Goal: Information Seeking & Learning: Learn about a topic

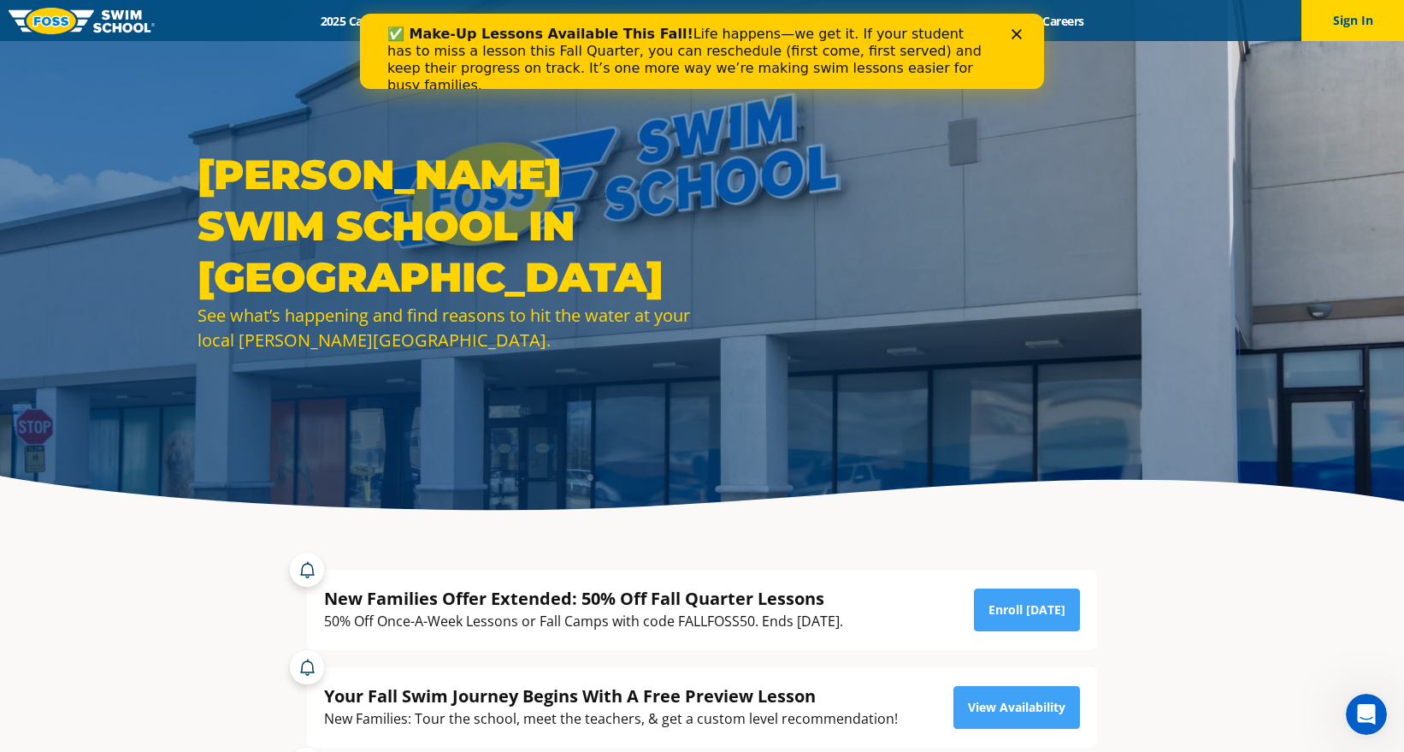
click at [1019, 33] on icon "Close" at bounding box center [1017, 34] width 10 height 10
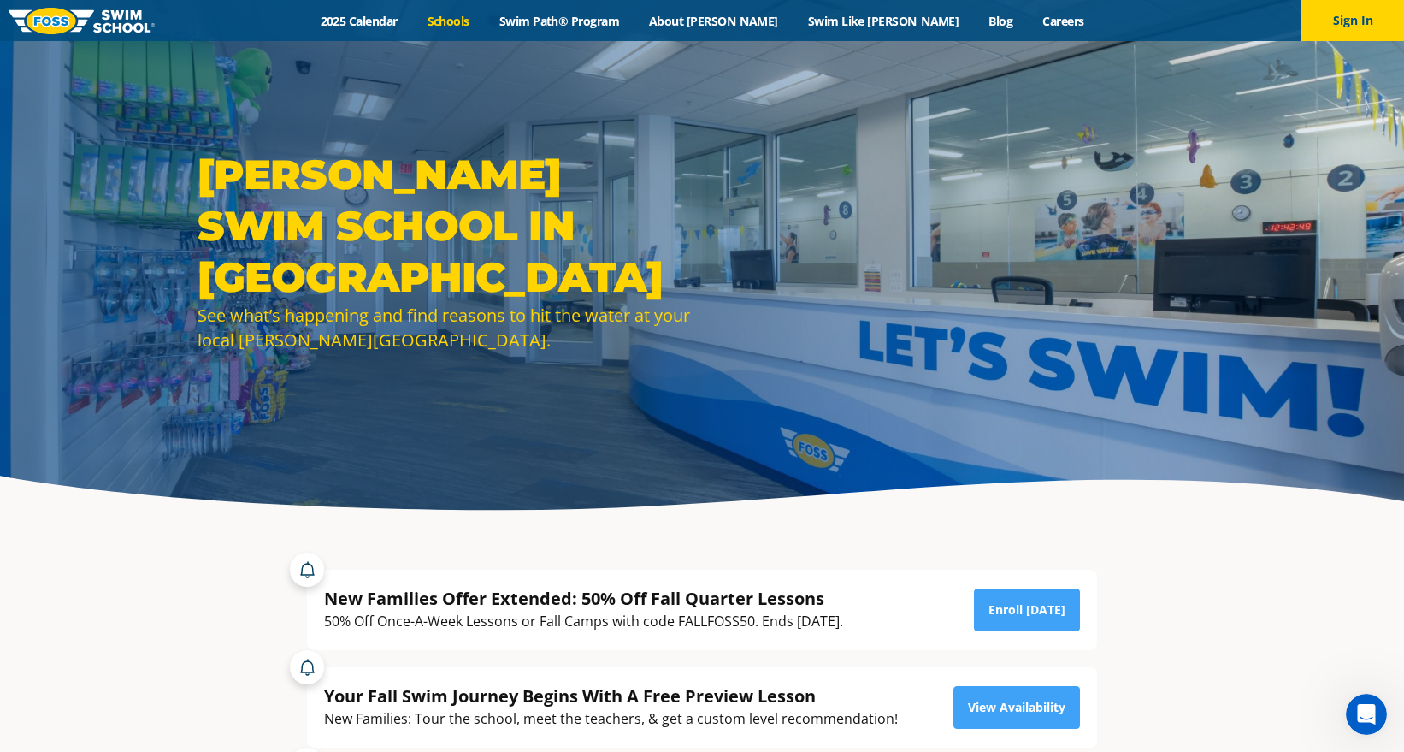
click at [484, 21] on link "Schools" at bounding box center [448, 21] width 72 height 16
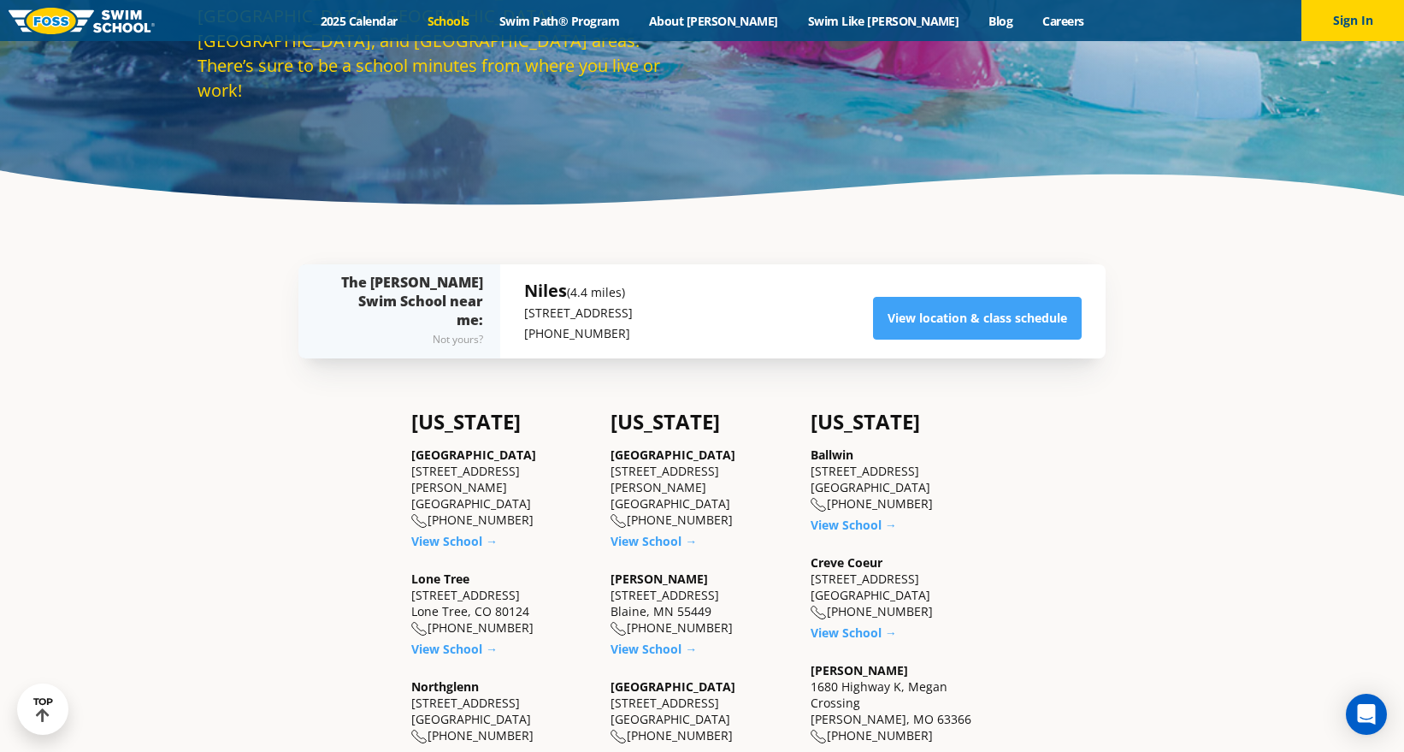
scroll to position [179, 0]
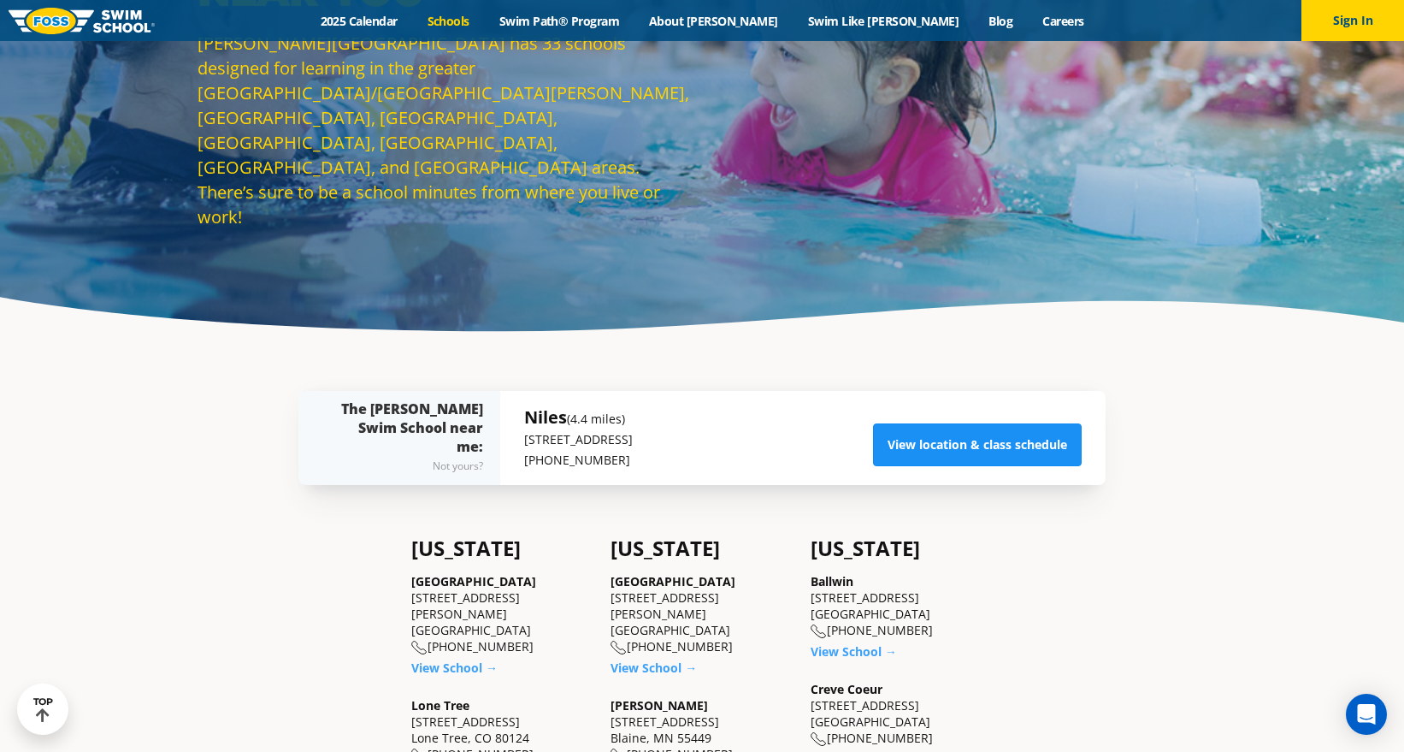
click at [1009, 446] on link "View location & class schedule" at bounding box center [977, 444] width 209 height 43
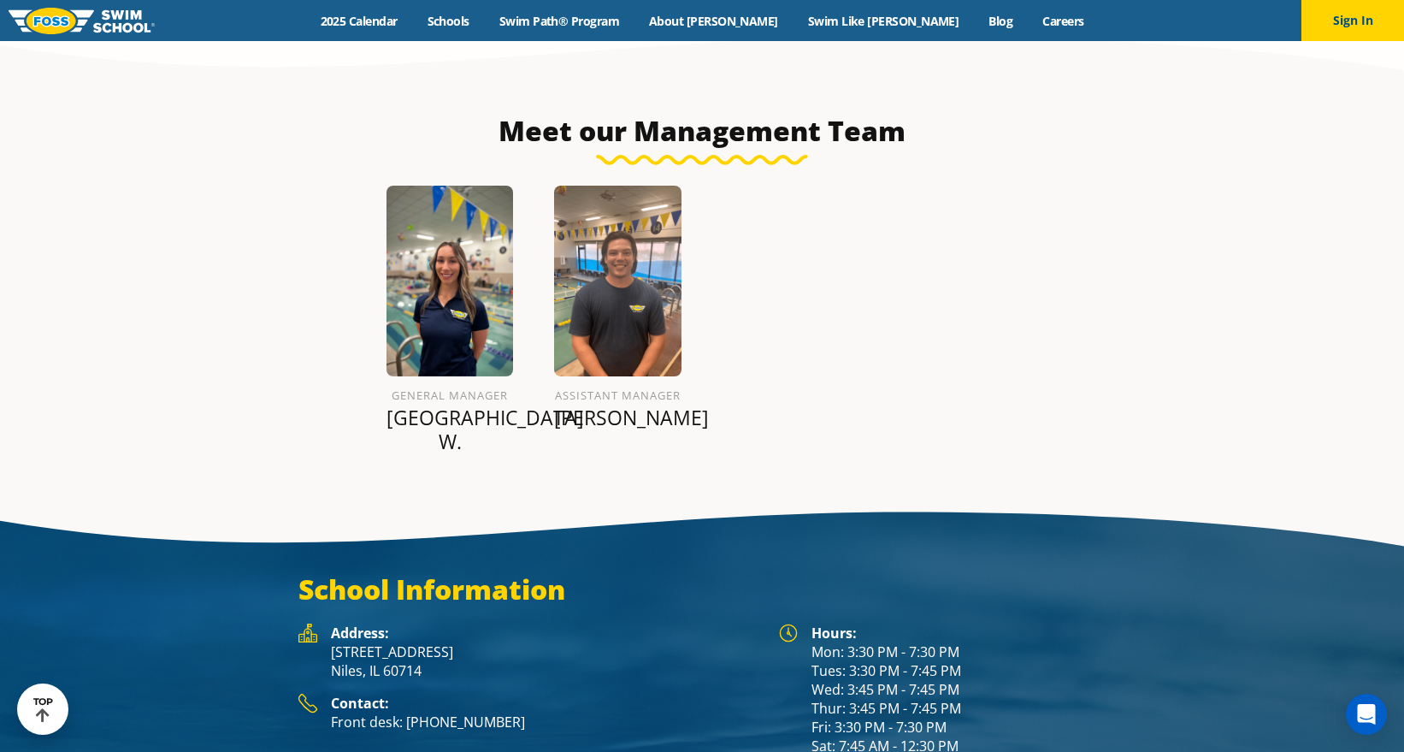
scroll to position [2113, 0]
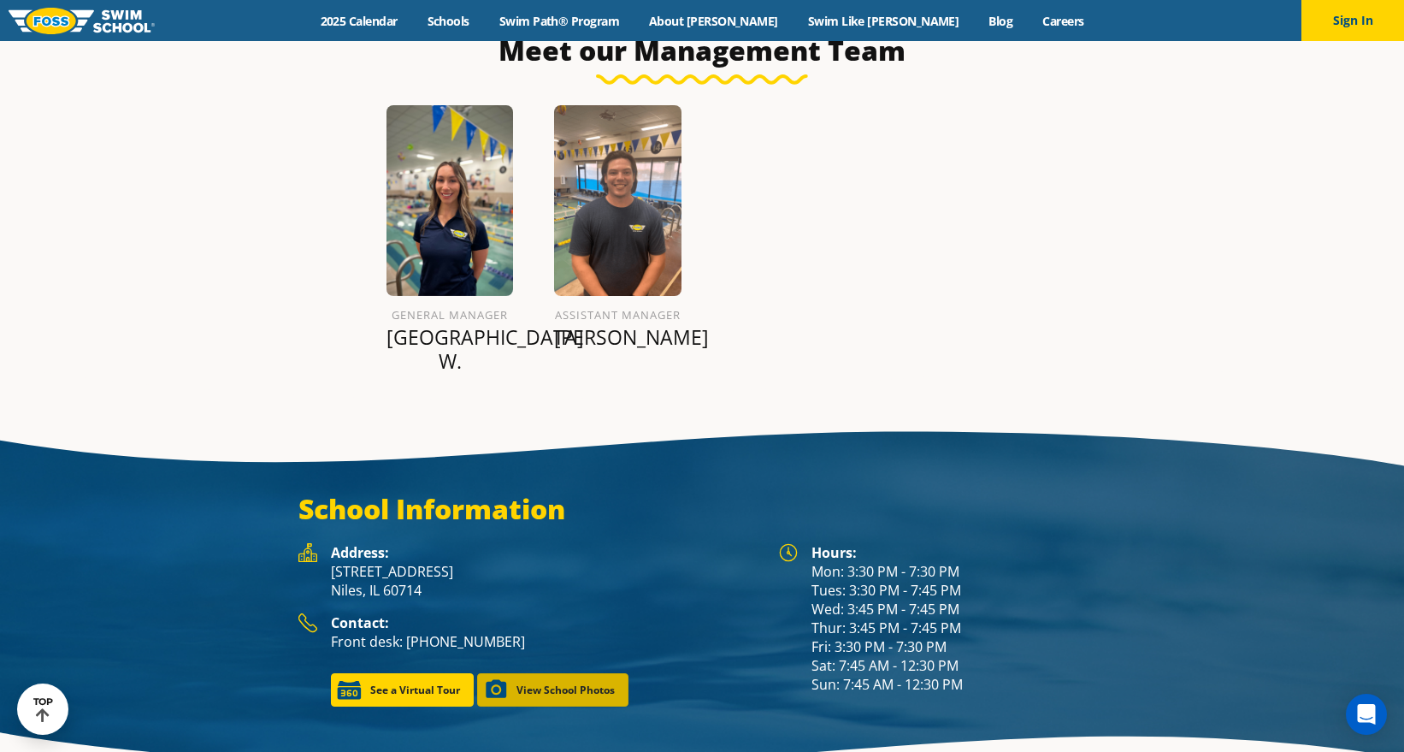
click at [548, 673] on link "View School Photos" at bounding box center [552, 689] width 151 height 33
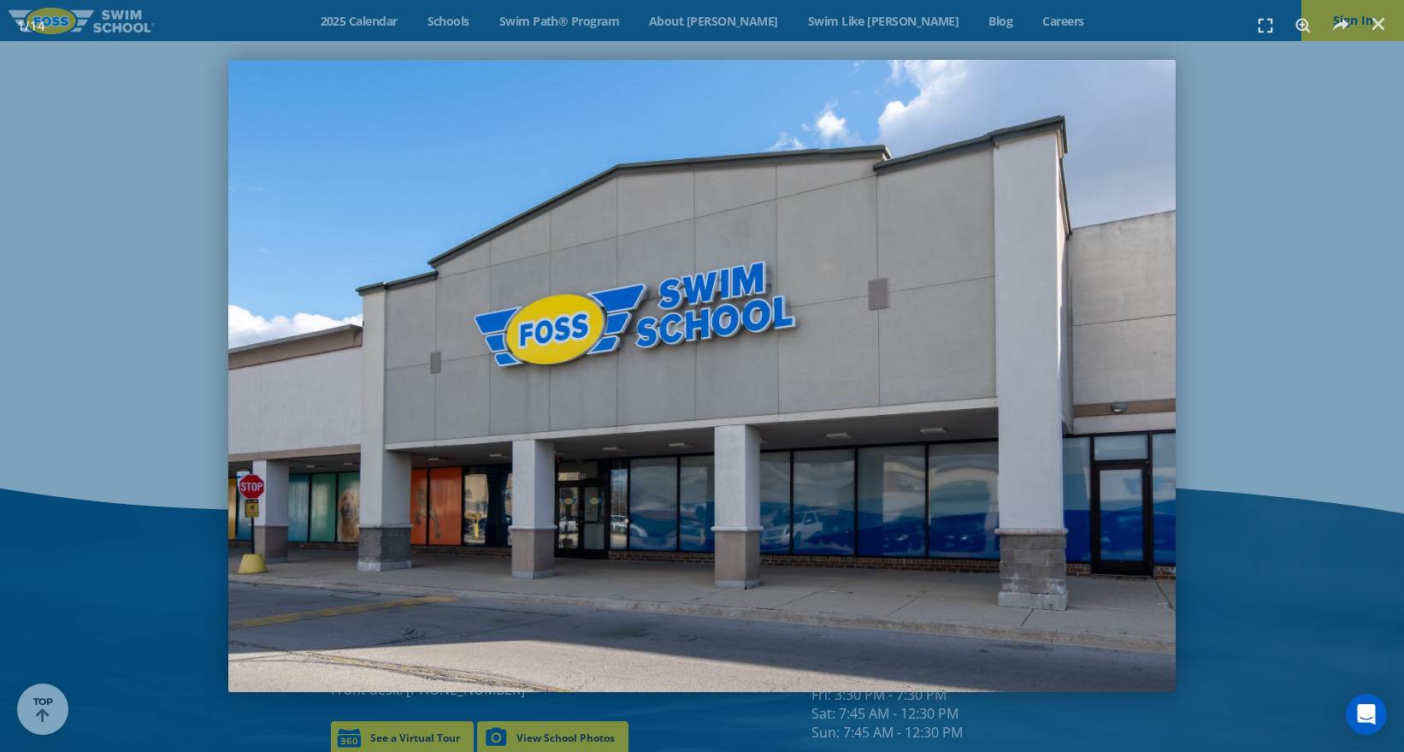
click at [1174, 458] on img "1 / 14" at bounding box center [702, 376] width 948 height 632
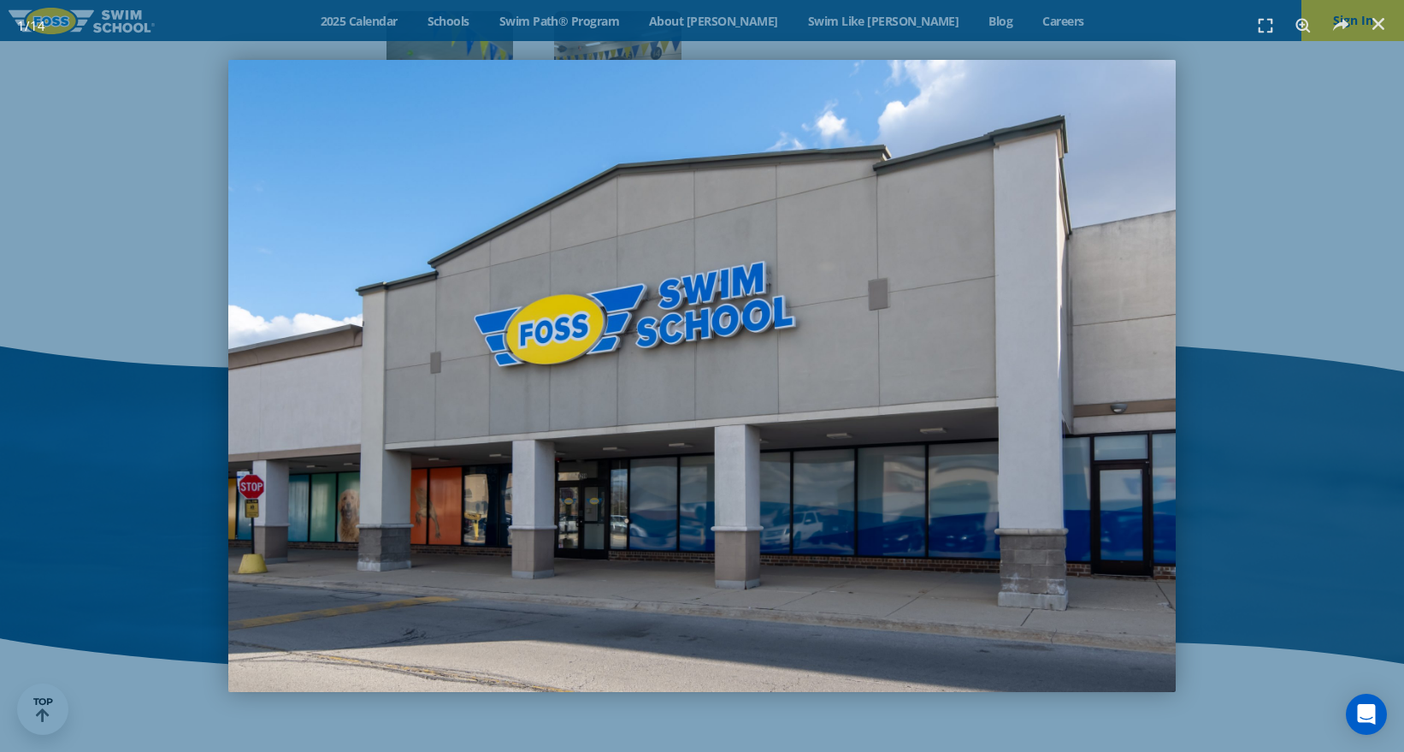
scroll to position [1849, 0]
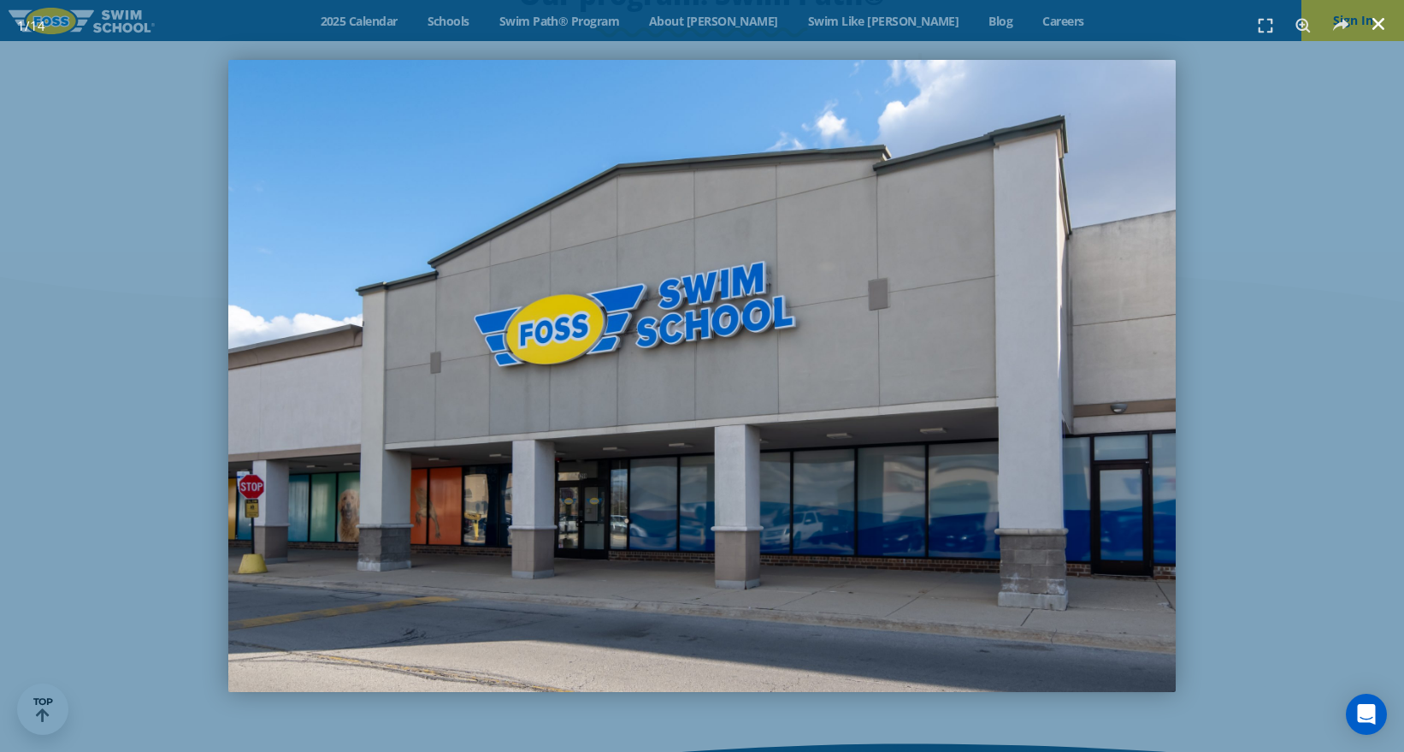
click at [1382, 30] on icon "Close (Esc)" at bounding box center [1378, 23] width 17 height 17
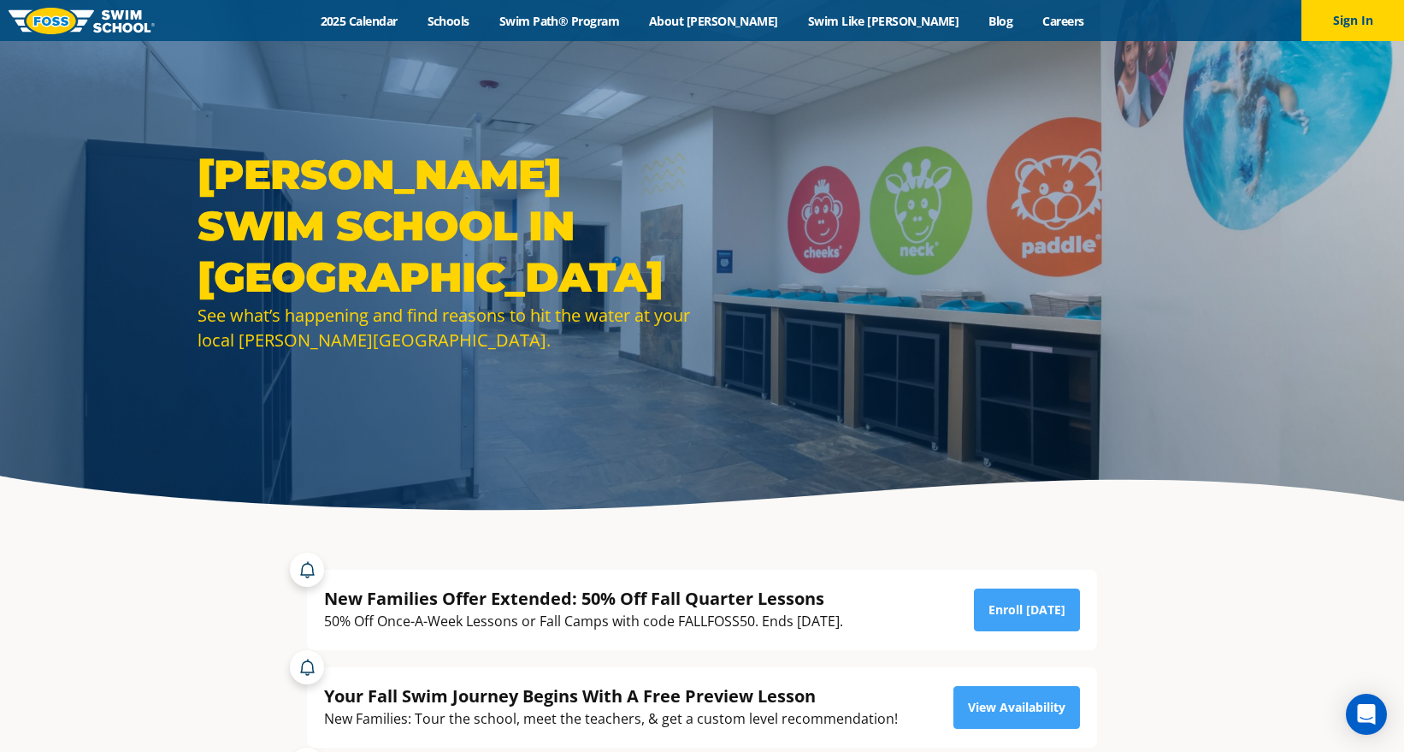
scroll to position [0, 0]
